Goal: Task Accomplishment & Management: Use online tool/utility

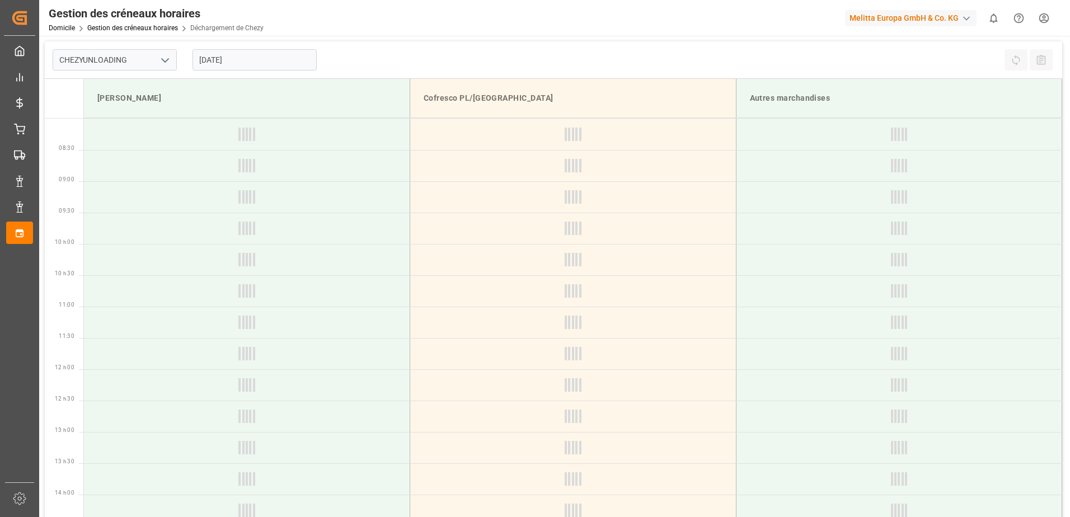
type input "Chezy Unloading"
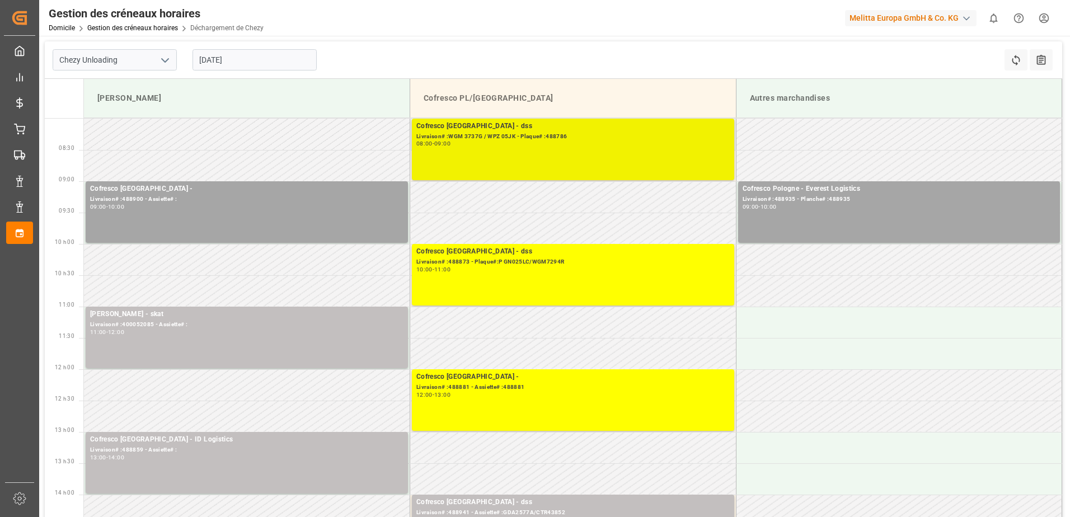
click at [619, 156] on div "Cofresco Pologne - dss Livraison# :WGM 3737G / WPZ 05JK - Plaque# :488786 08:00…" at bounding box center [572, 149] width 313 height 57
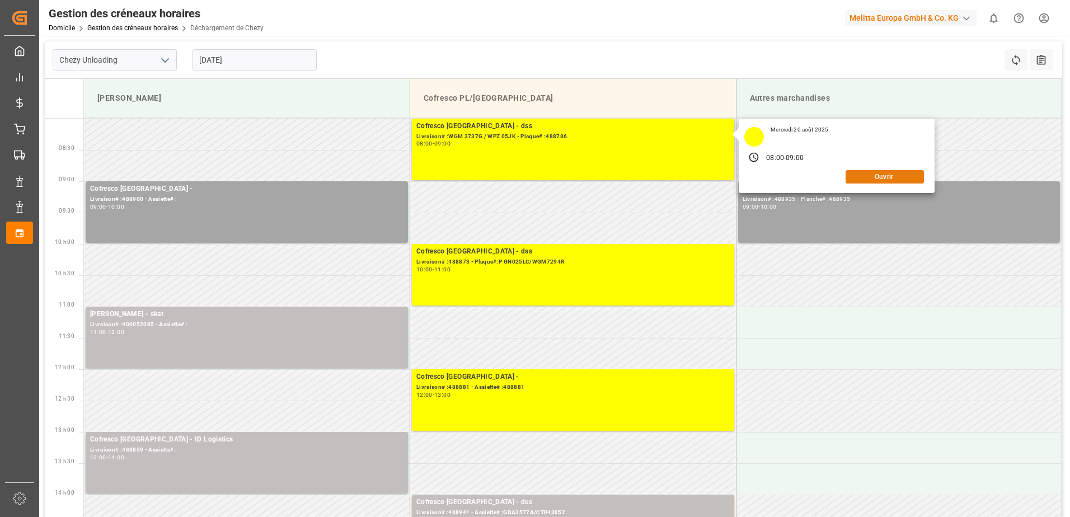
click at [890, 177] on button "Ouvrir" at bounding box center [884, 176] width 78 height 13
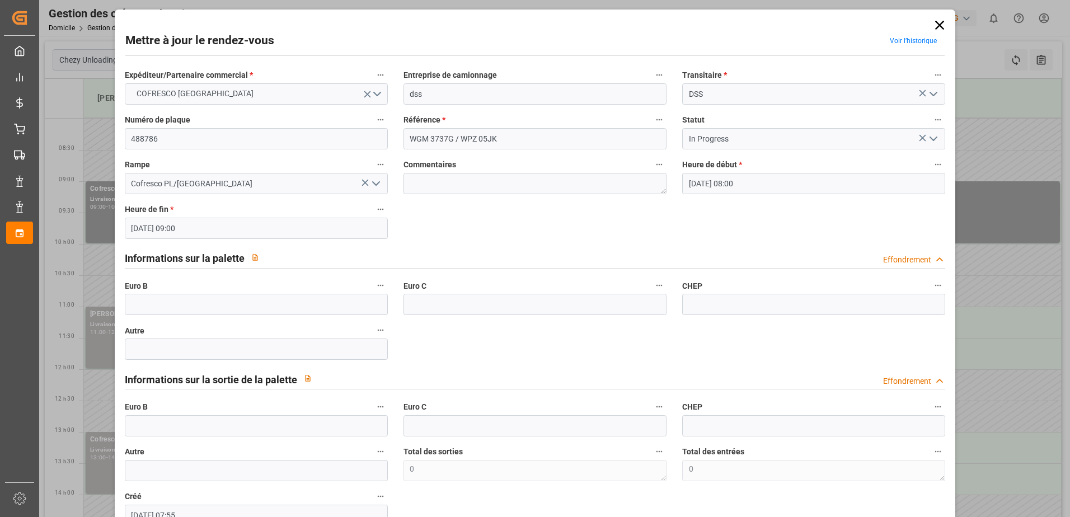
click at [930, 139] on polyline "Ouvrir le menu" at bounding box center [933, 138] width 7 height 3
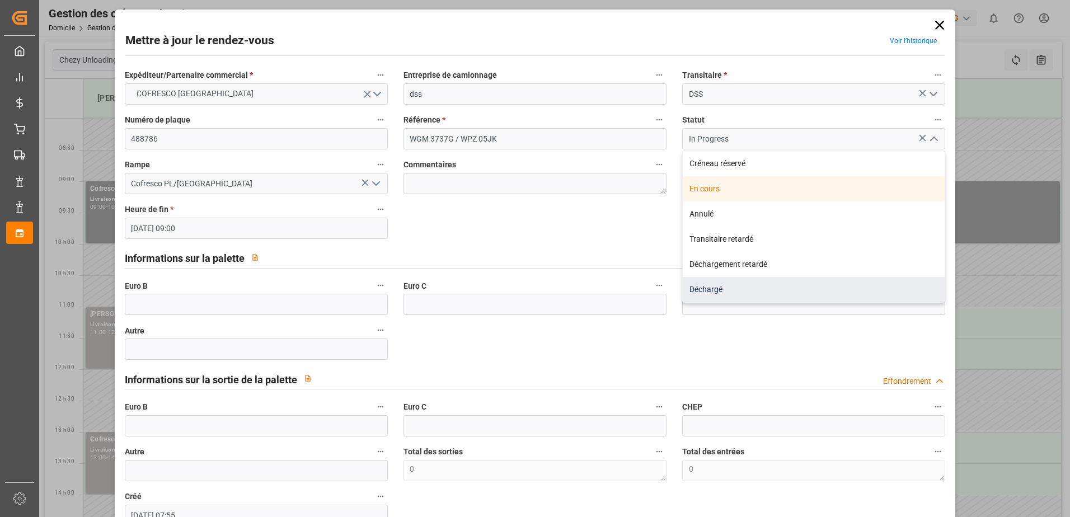
click at [813, 289] on div "Déchargé" at bounding box center [814, 289] width 262 height 25
type input "Unloaded"
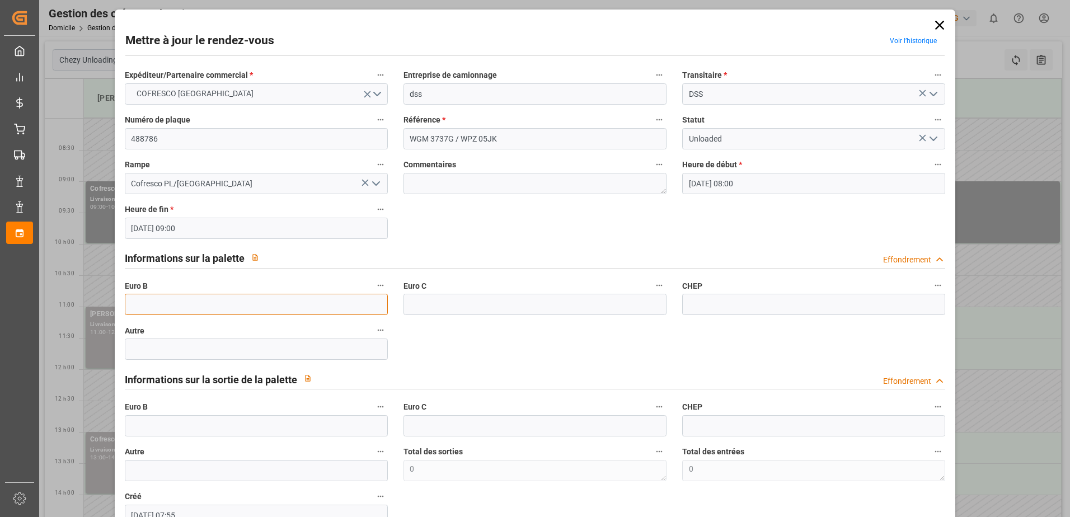
click at [153, 311] on input "text" at bounding box center [256, 304] width 263 height 21
type input "33"
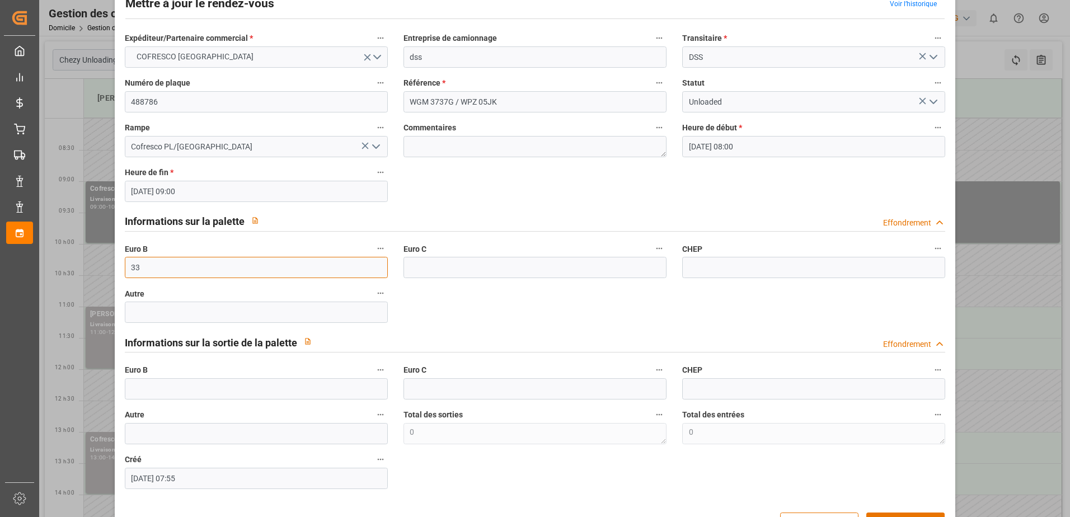
scroll to position [74, 0]
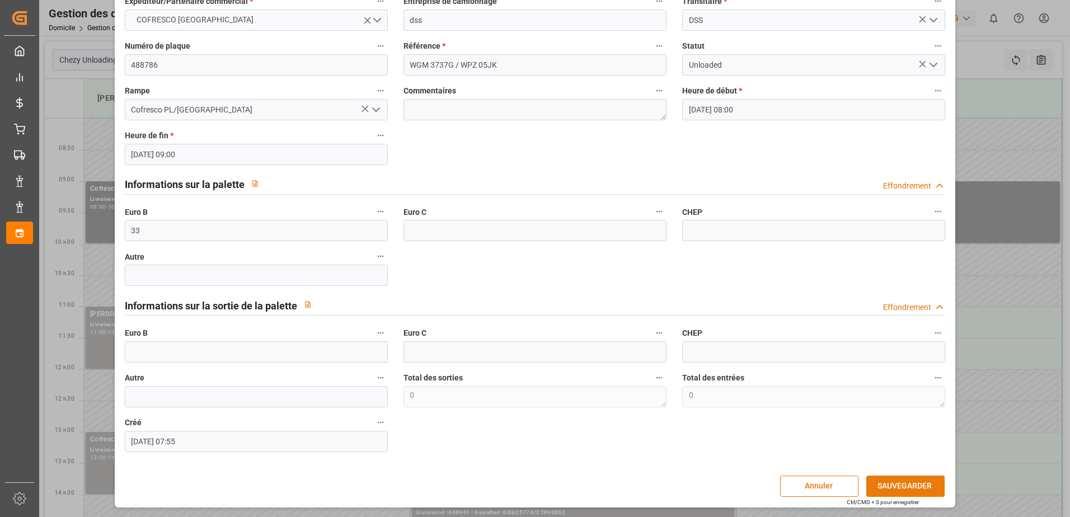
click at [895, 482] on button "SAUVEGARDER" at bounding box center [905, 486] width 78 height 21
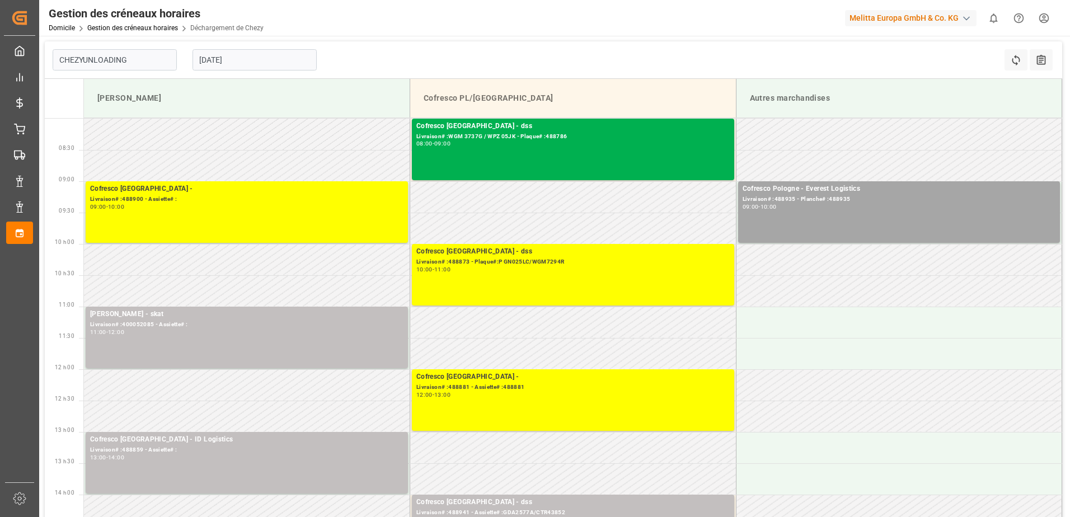
type input "Chezy Unloading"
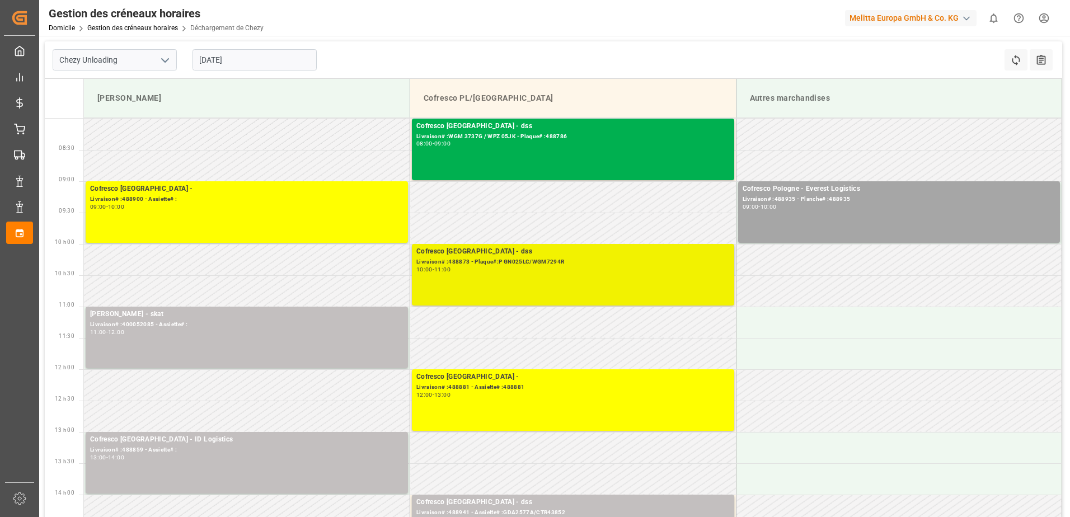
click at [673, 264] on div "Livraison# :488873 - Plaque#:P GN025LC/WGM7294R" at bounding box center [572, 262] width 313 height 10
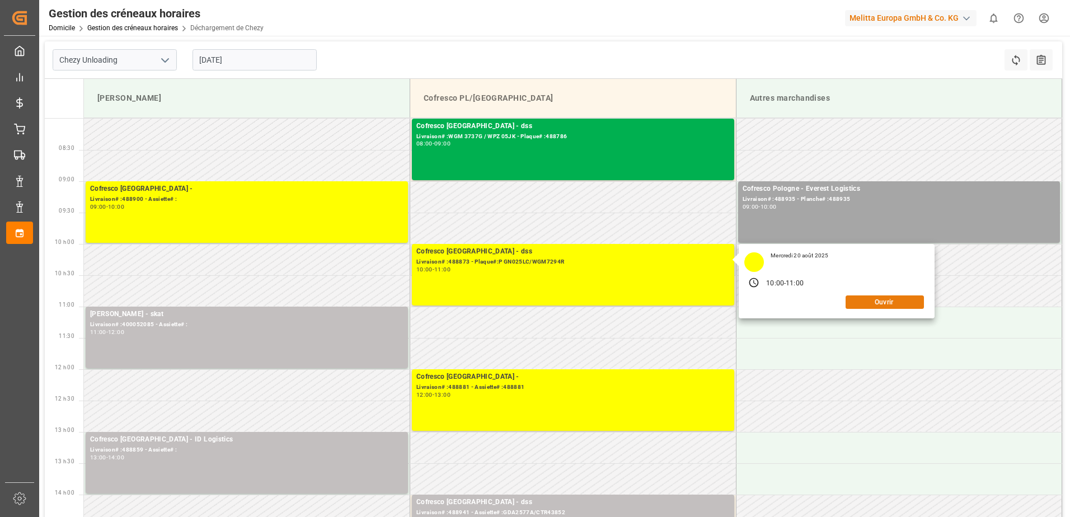
click at [902, 295] on button "Ouvrir" at bounding box center [884, 301] width 78 height 13
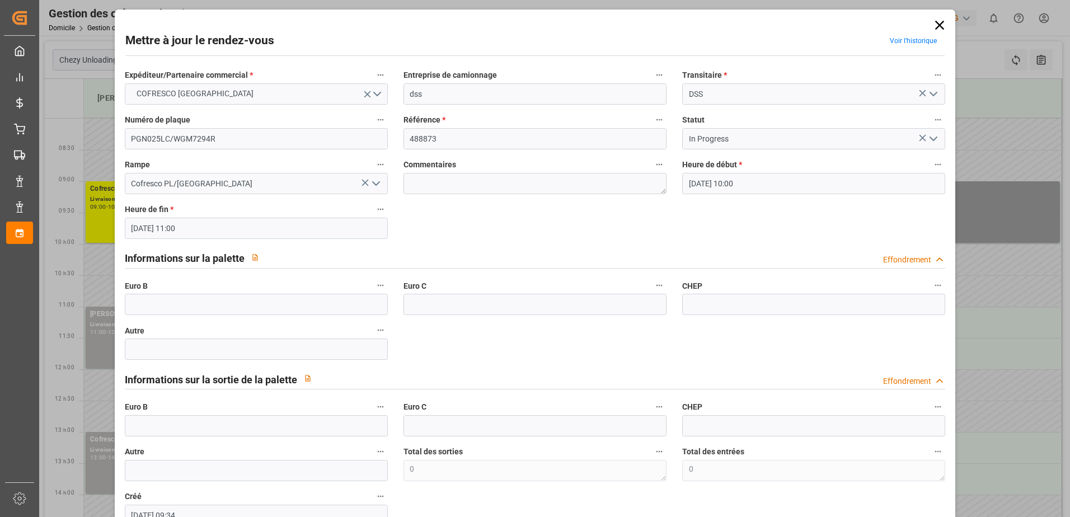
click at [932, 138] on icon "Ouvrir le menu" at bounding box center [933, 138] width 13 height 13
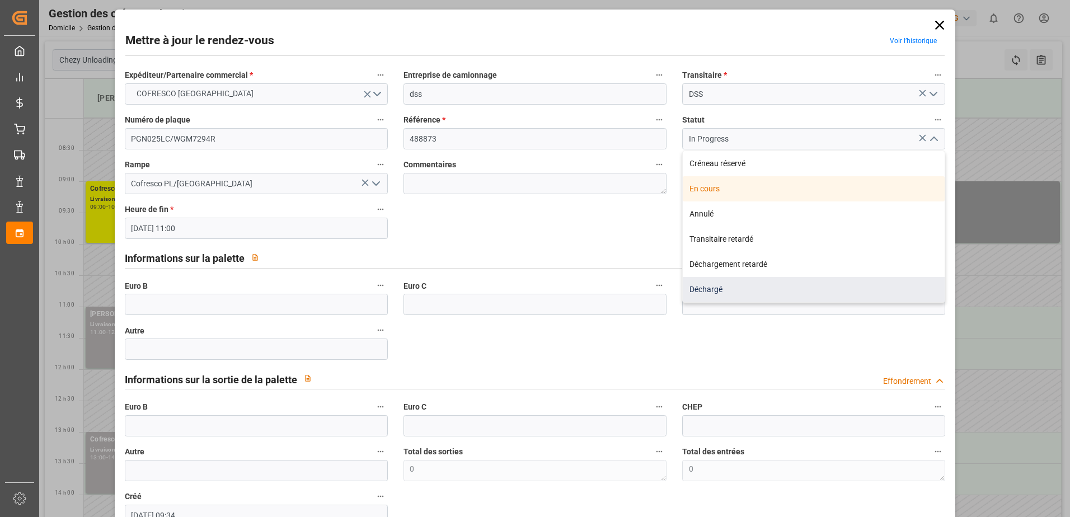
click at [789, 293] on div "Déchargé" at bounding box center [814, 289] width 262 height 25
type input "Unloaded"
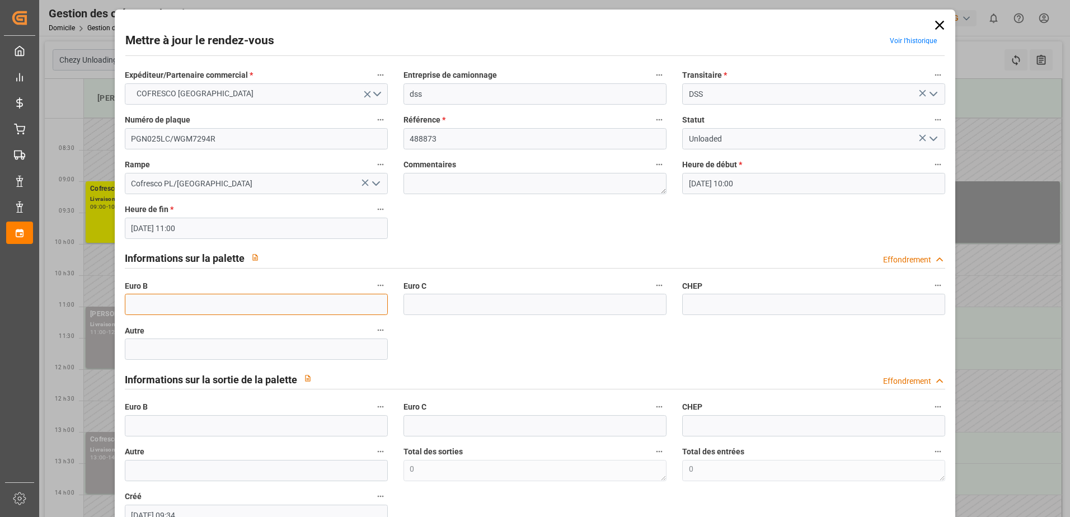
click at [192, 302] on input "text" at bounding box center [256, 304] width 263 height 21
type input "33"
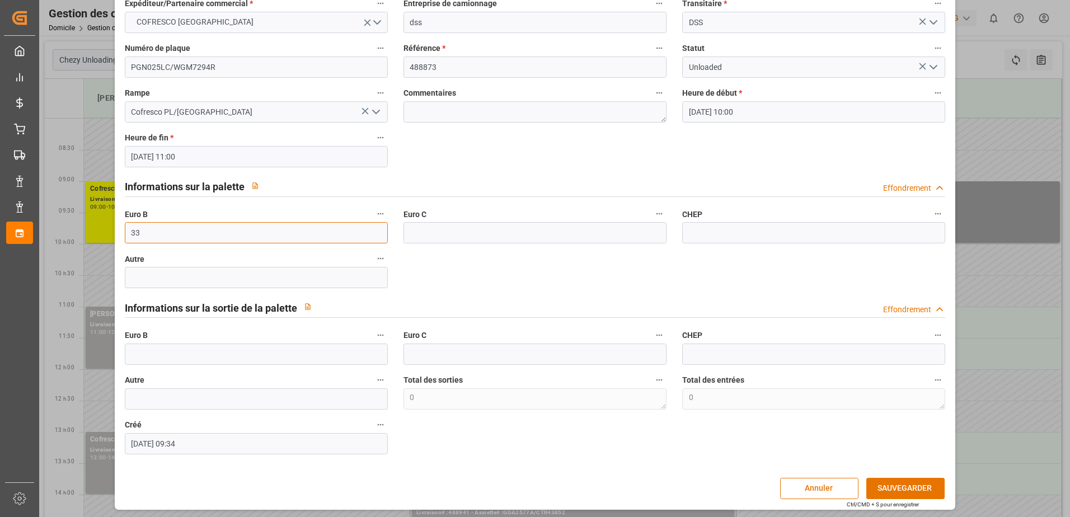
scroll to position [74, 0]
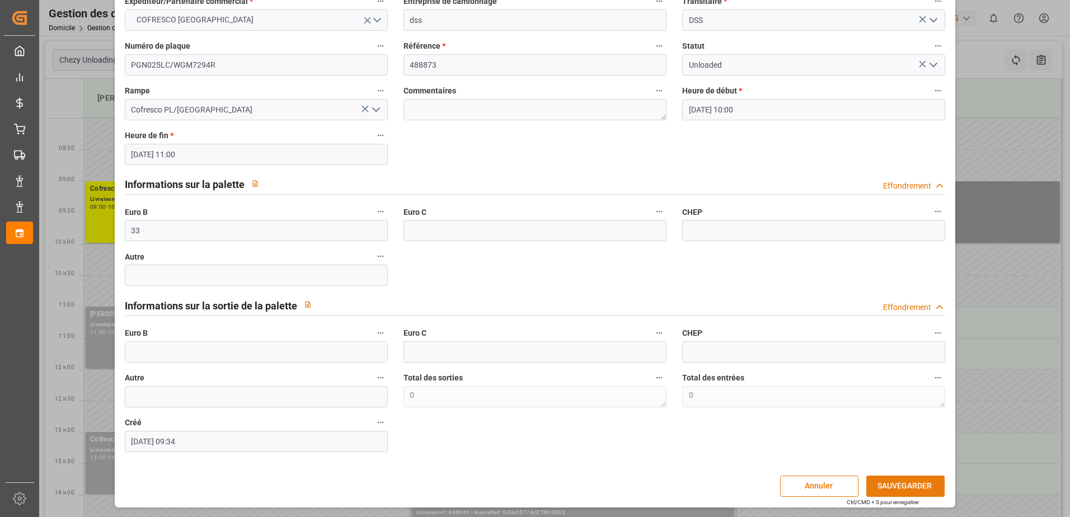
click at [894, 481] on button "SAUVEGARDER" at bounding box center [905, 486] width 78 height 21
